Goal: Find contact information: Find contact information

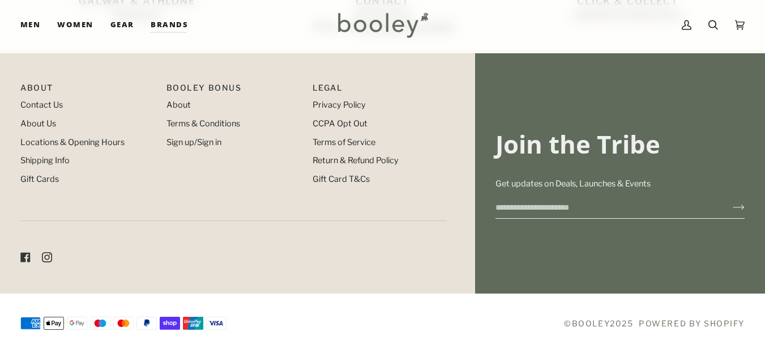
scroll to position [1262, 0]
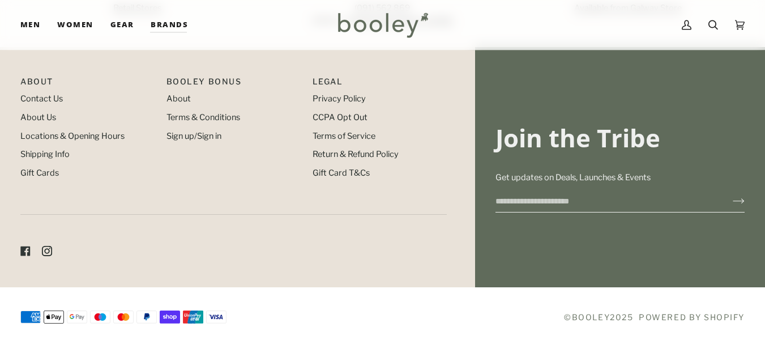
click at [45, 251] on icon at bounding box center [47, 251] width 10 height 10
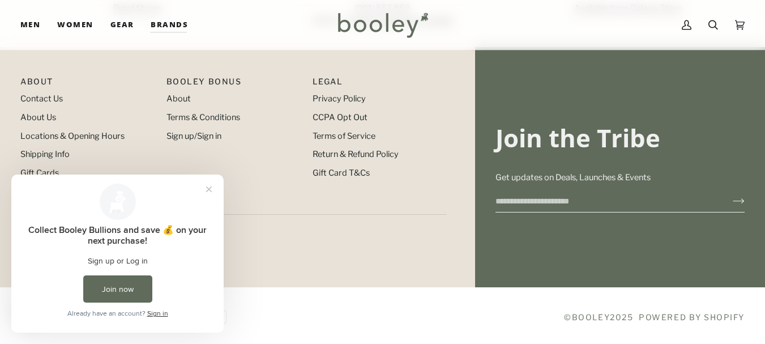
scroll to position [0, 0]
click at [212, 186] on button "Close prompt" at bounding box center [209, 189] width 20 height 20
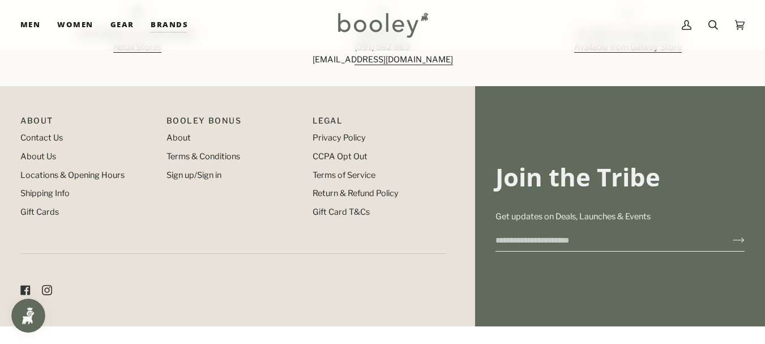
scroll to position [1205, 0]
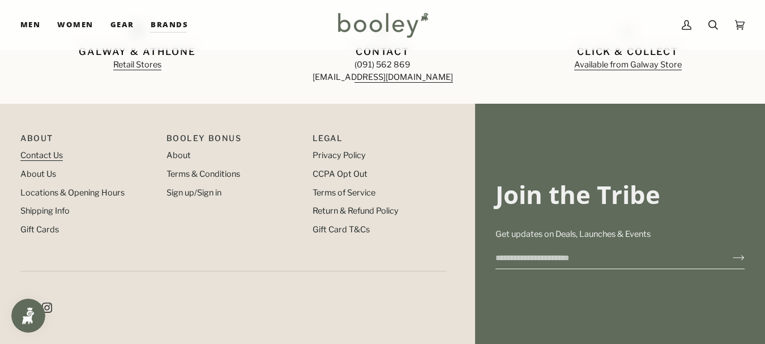
click at [57, 158] on link "Contact Us" at bounding box center [41, 155] width 42 height 10
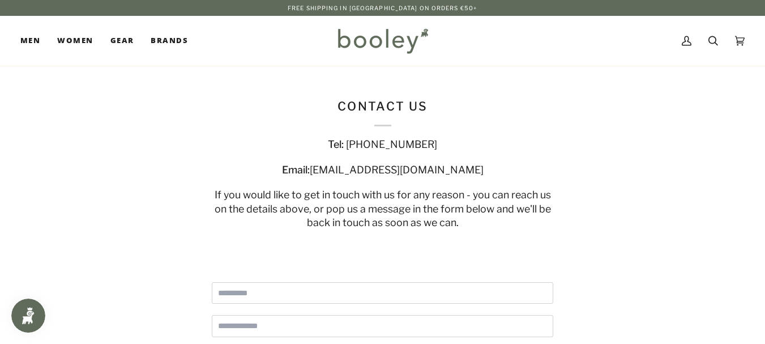
click at [383, 172] on span "[EMAIL_ADDRESS][DOMAIN_NAME]" at bounding box center [397, 169] width 174 height 12
drag, startPoint x: 362, startPoint y: 168, endPoint x: 431, endPoint y: 170, distance: 69.1
click at [431, 170] on span "[EMAIL_ADDRESS][DOMAIN_NAME]" at bounding box center [397, 169] width 174 height 12
copy span "[EMAIL_ADDRESS][DOMAIN_NAME]"
